Goal: Go to known website: Go to known website

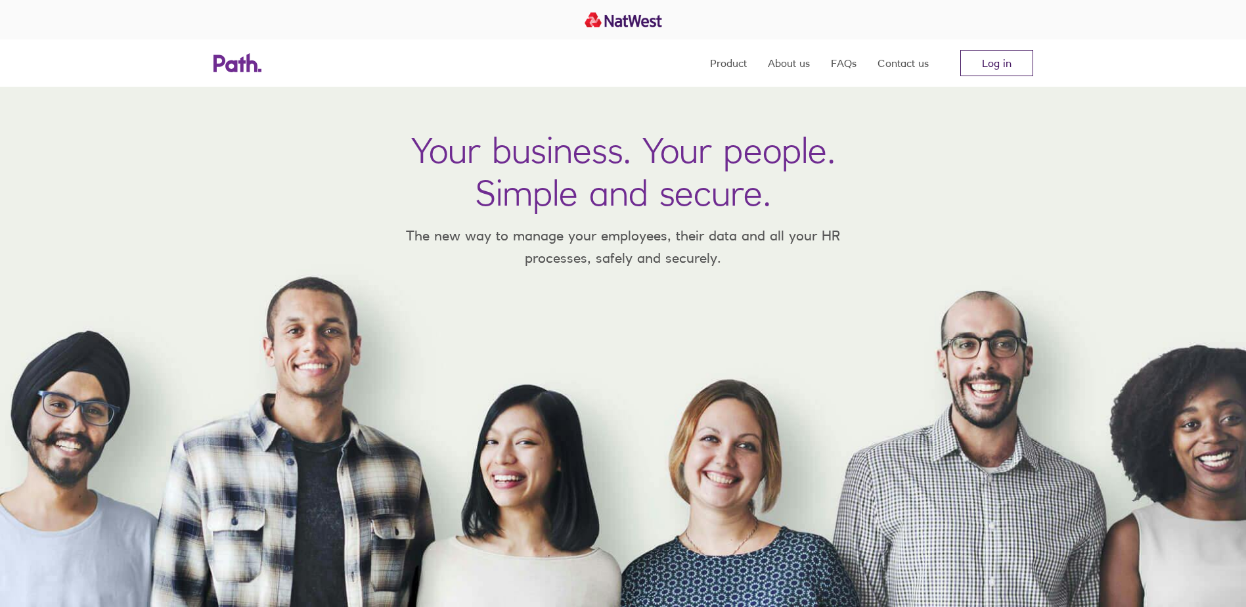
click at [1006, 65] on link "Log in" at bounding box center [996, 63] width 73 height 26
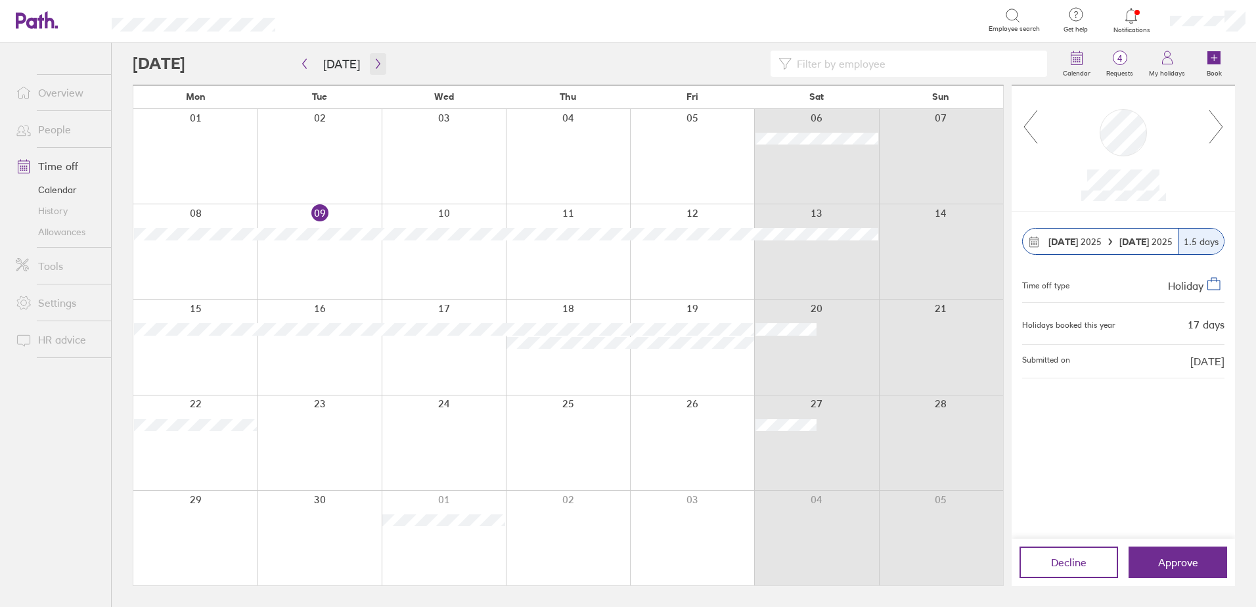
click at [376, 66] on icon "button" at bounding box center [378, 64] width 4 height 10
